Goal: Find specific page/section: Find specific page/section

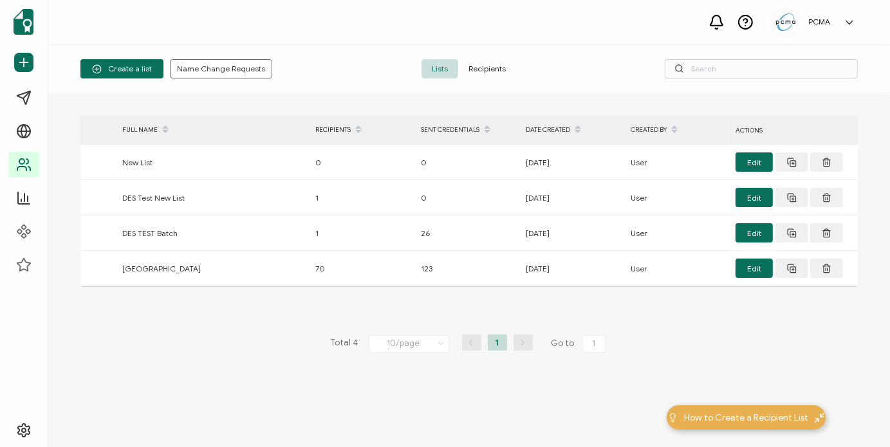
click at [480, 66] on span "Recipients" at bounding box center [487, 68] width 58 height 19
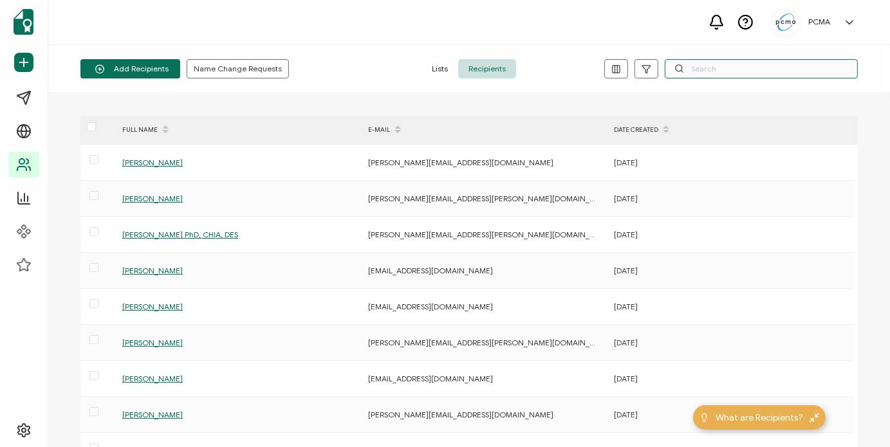
click at [704, 71] on input "text" at bounding box center [760, 68] width 193 height 19
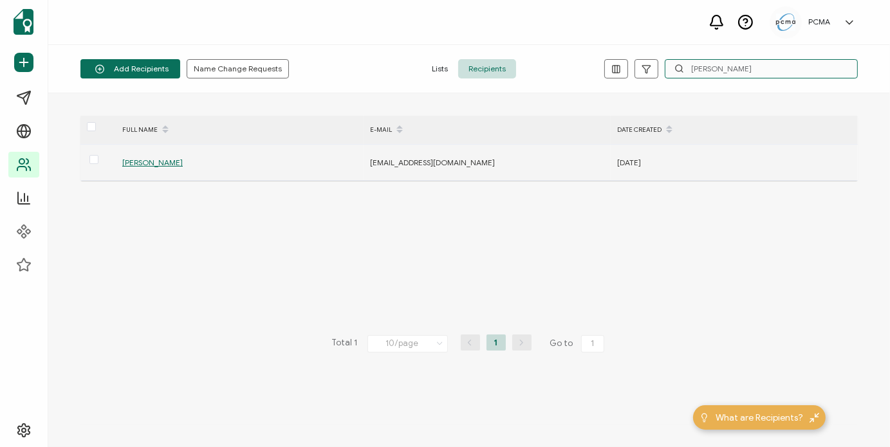
type input "[PERSON_NAME]"
click at [183, 161] on span "[PERSON_NAME]" at bounding box center [152, 163] width 60 height 10
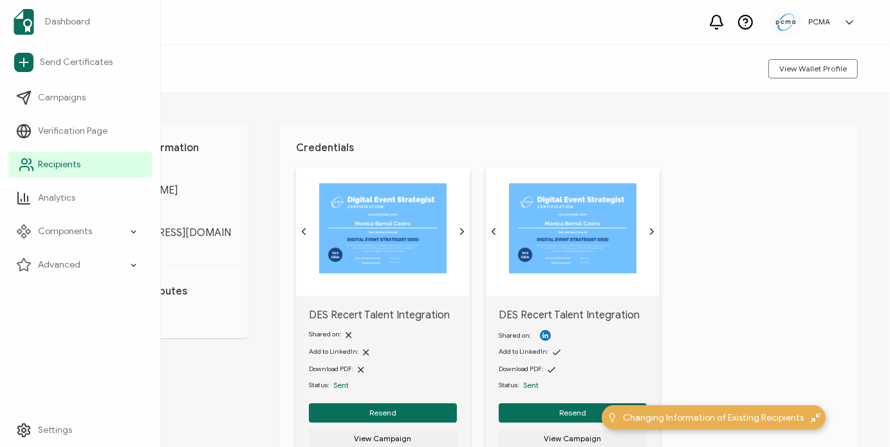
click at [69, 163] on span "Recipients" at bounding box center [59, 164] width 42 height 13
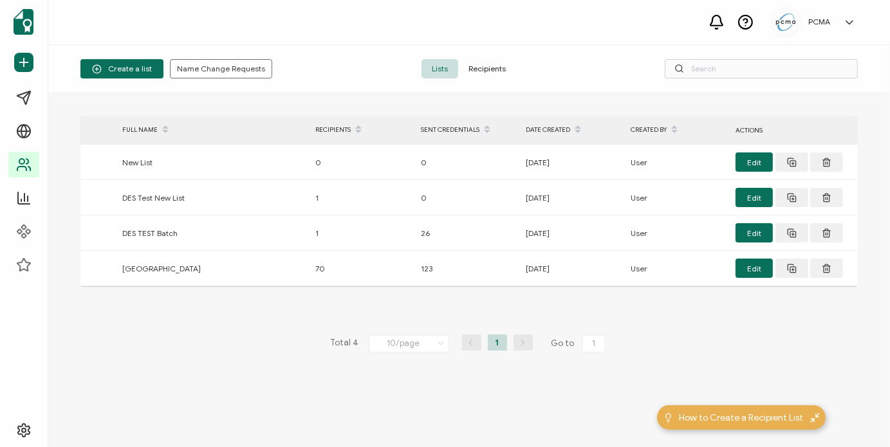
click at [488, 66] on span "Recipients" at bounding box center [487, 68] width 58 height 19
